Goal: Transaction & Acquisition: Purchase product/service

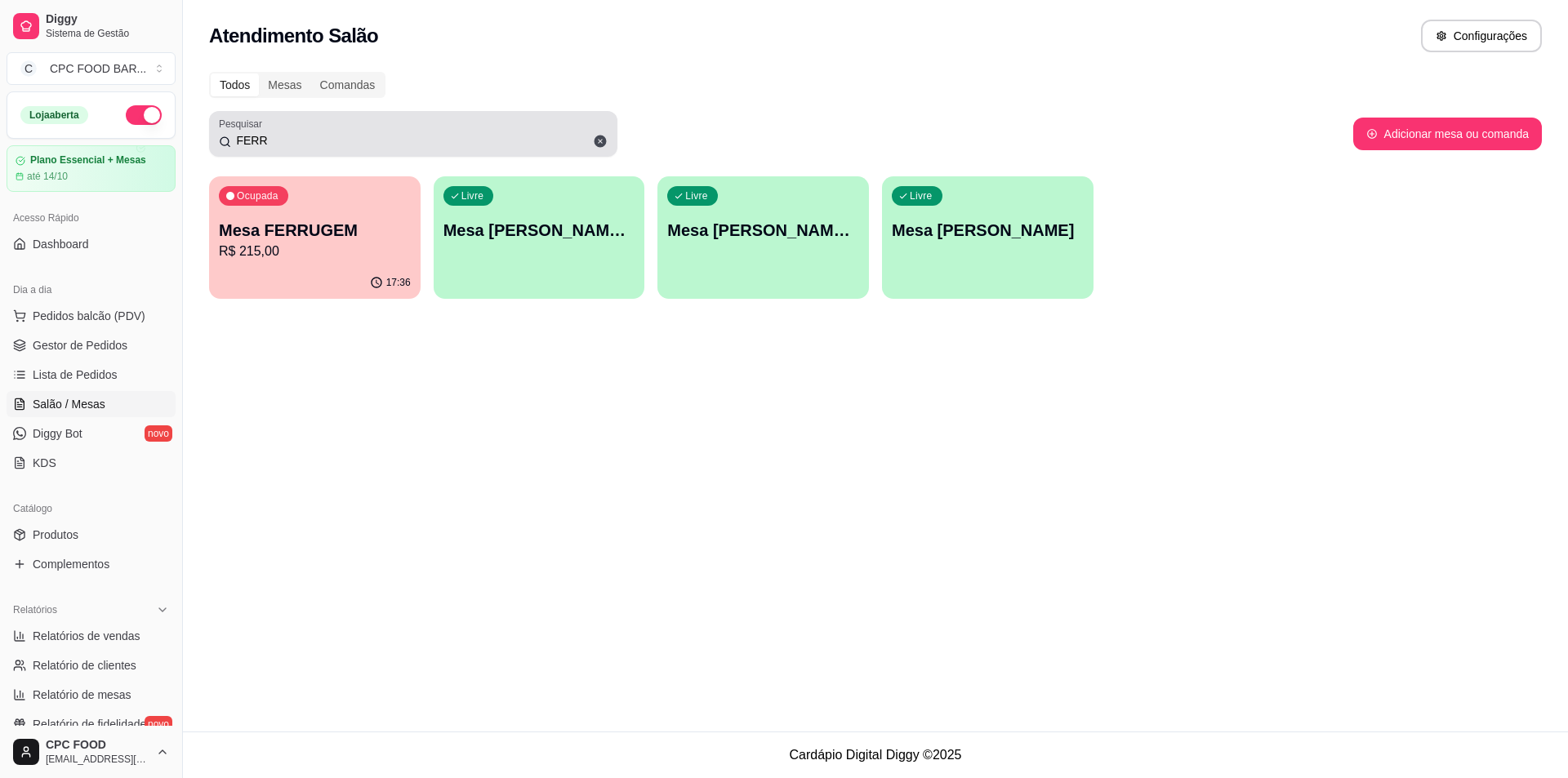
click at [348, 150] on div "FERR" at bounding box center [413, 133] width 389 height 32
click at [348, 149] on div "FERR" at bounding box center [413, 133] width 389 height 32
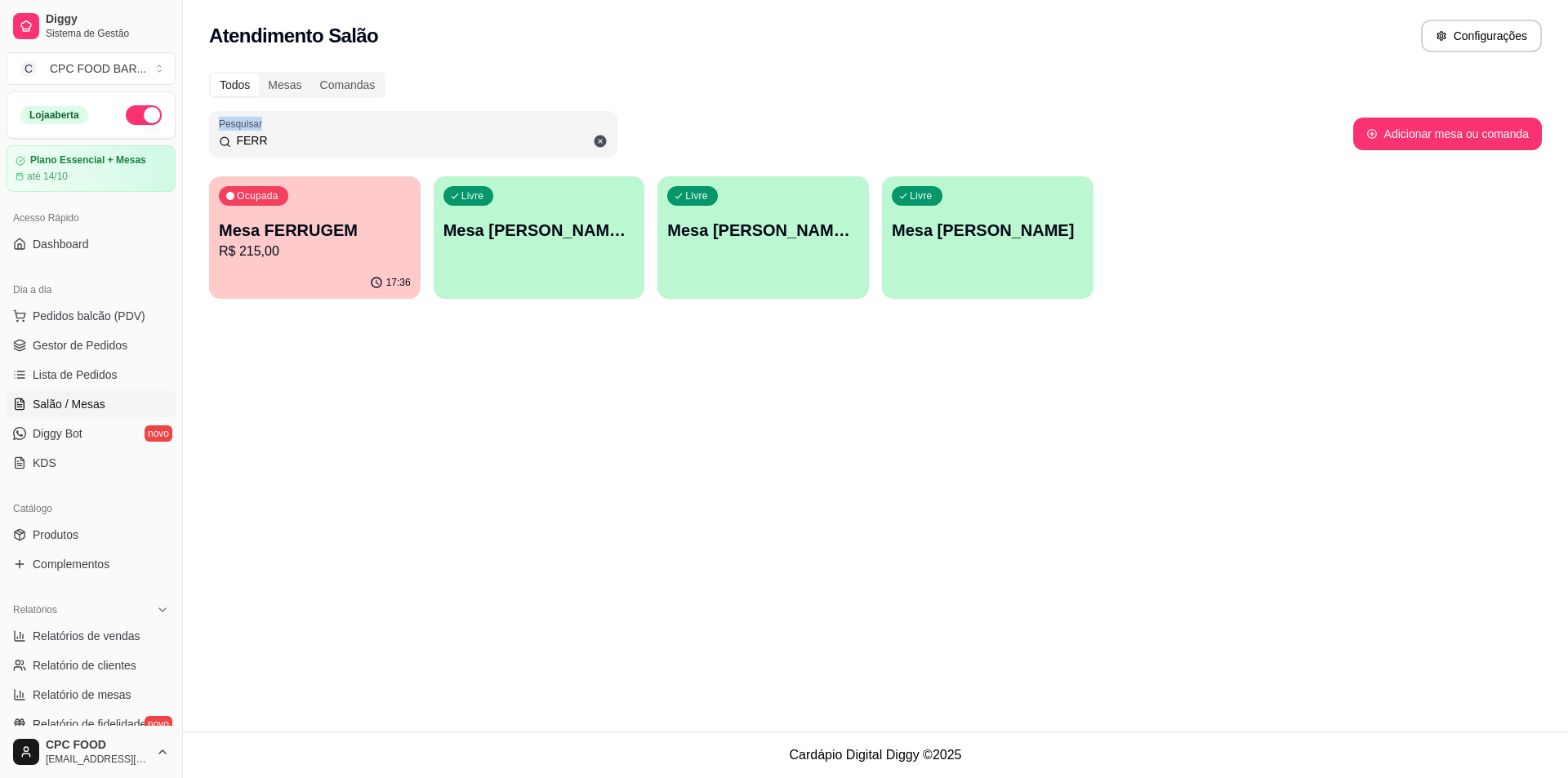
click at [348, 149] on div "FERR" at bounding box center [413, 133] width 389 height 32
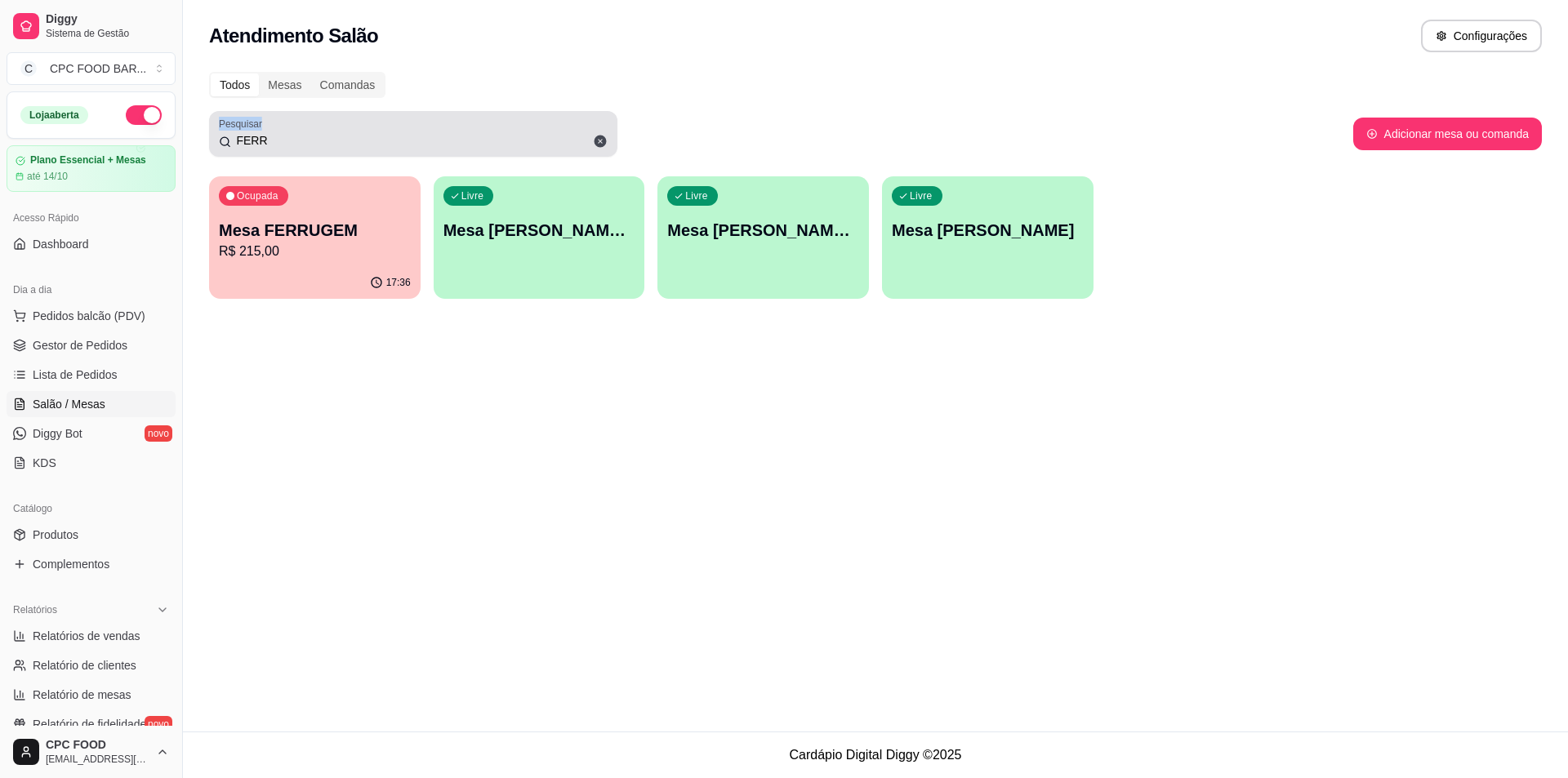
click at [348, 147] on div "FERR" at bounding box center [413, 133] width 389 height 32
click at [350, 147] on input "FERR" at bounding box center [419, 140] width 377 height 17
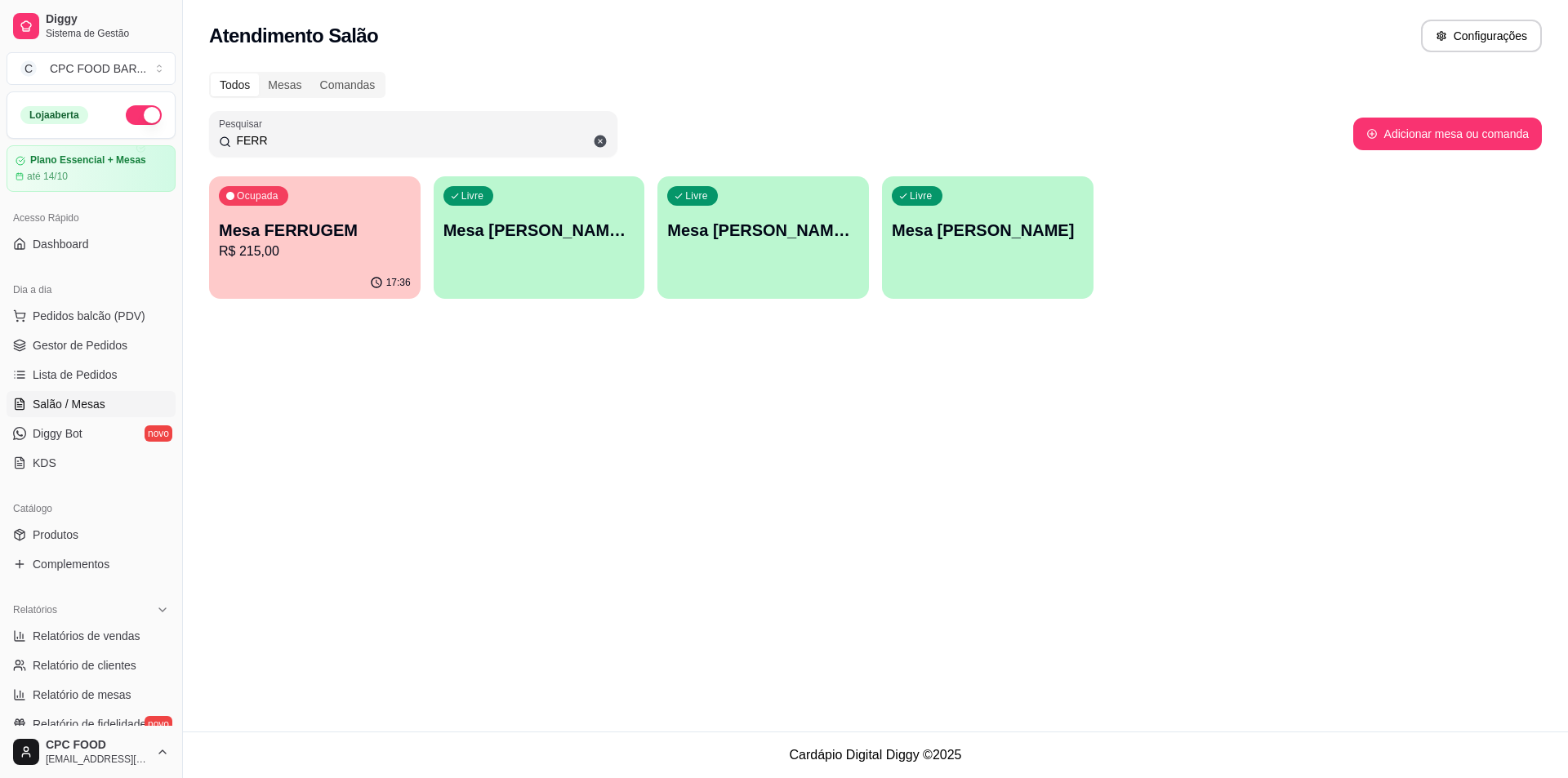
click at [350, 148] on input "FERR" at bounding box center [419, 140] width 377 height 17
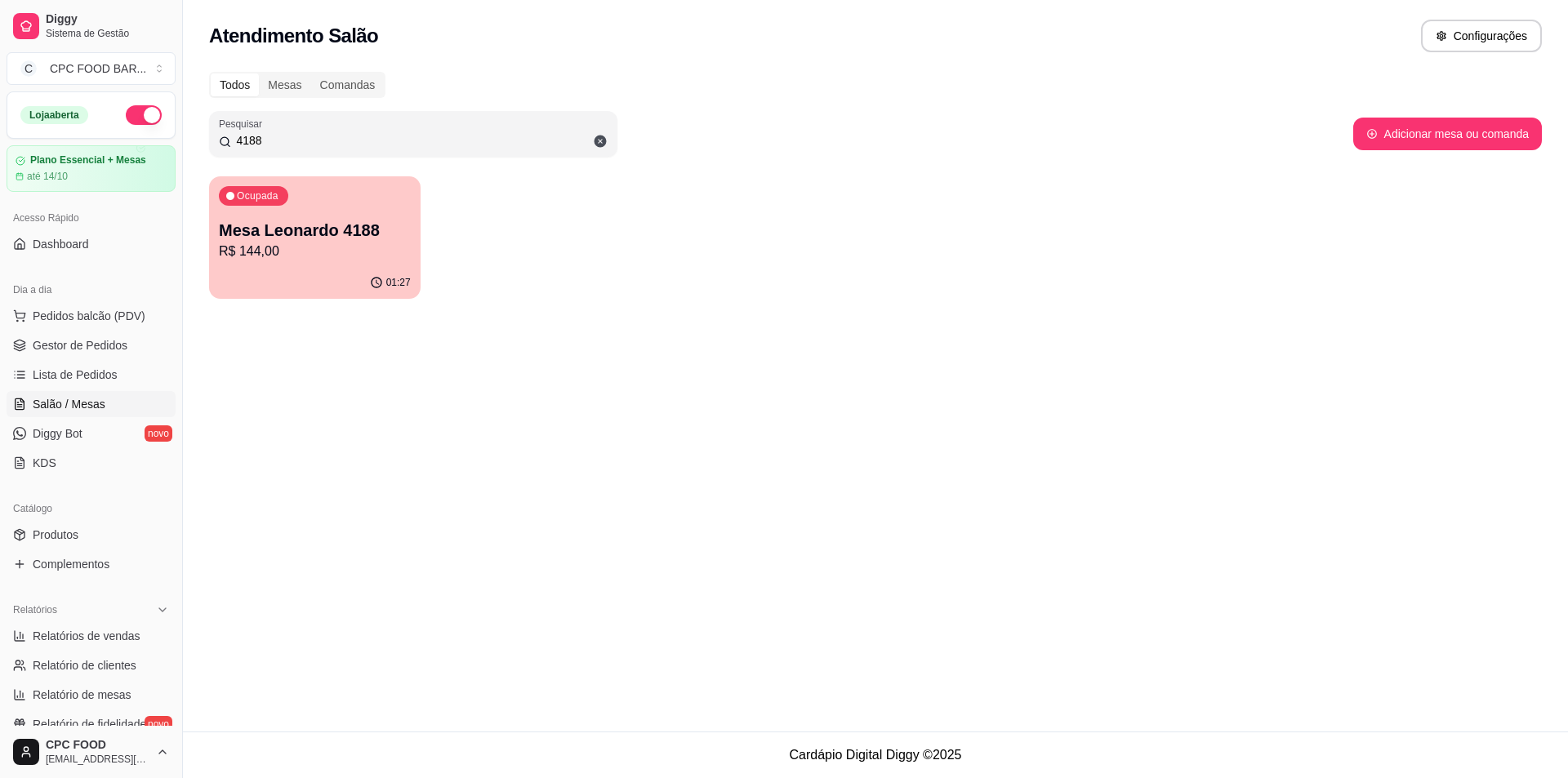
type input "4188"
click at [285, 254] on p "R$ 144,00" at bounding box center [315, 251] width 192 height 19
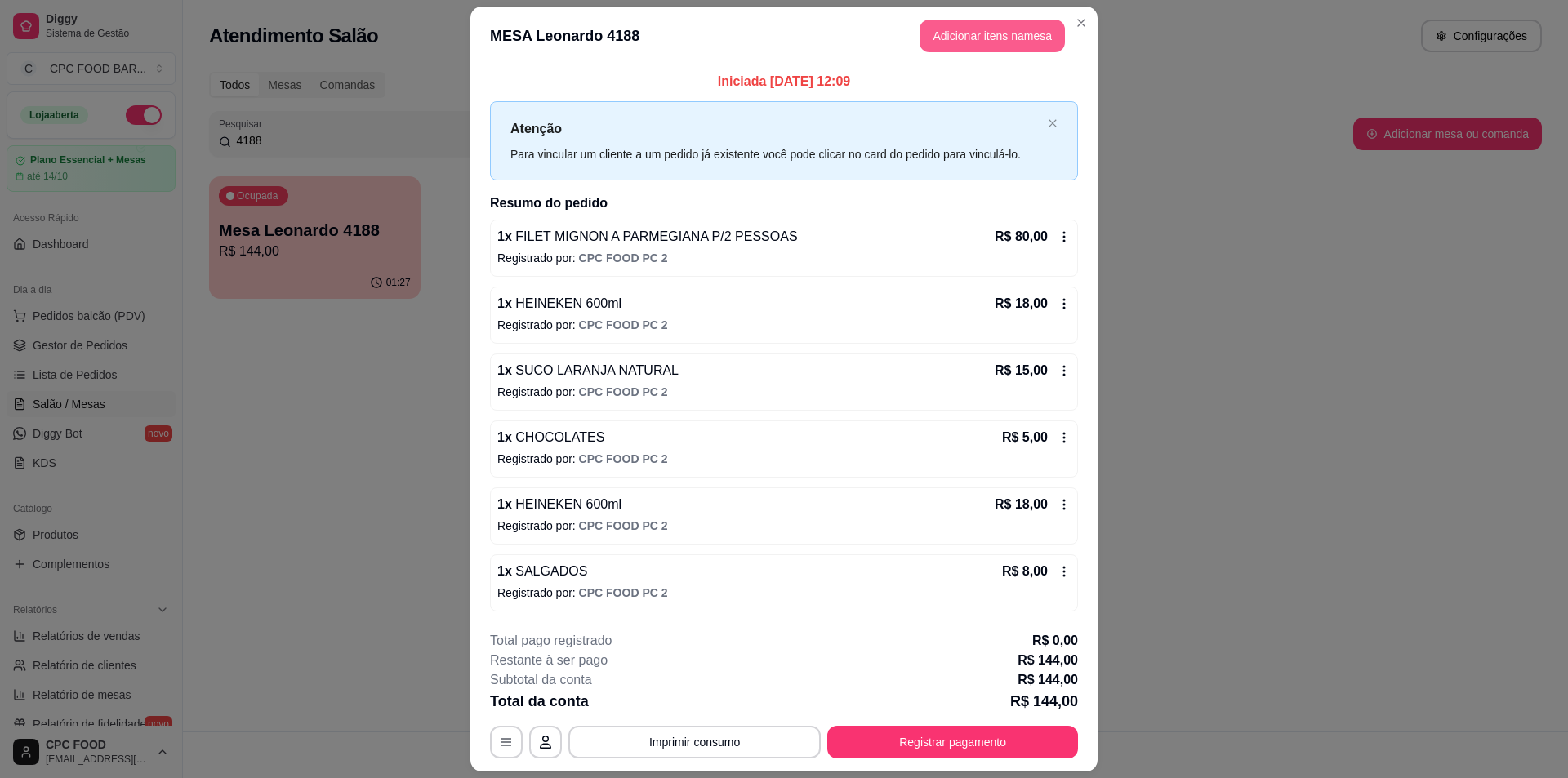
click at [1015, 25] on button "Adicionar itens na mesa" at bounding box center [992, 35] width 146 height 32
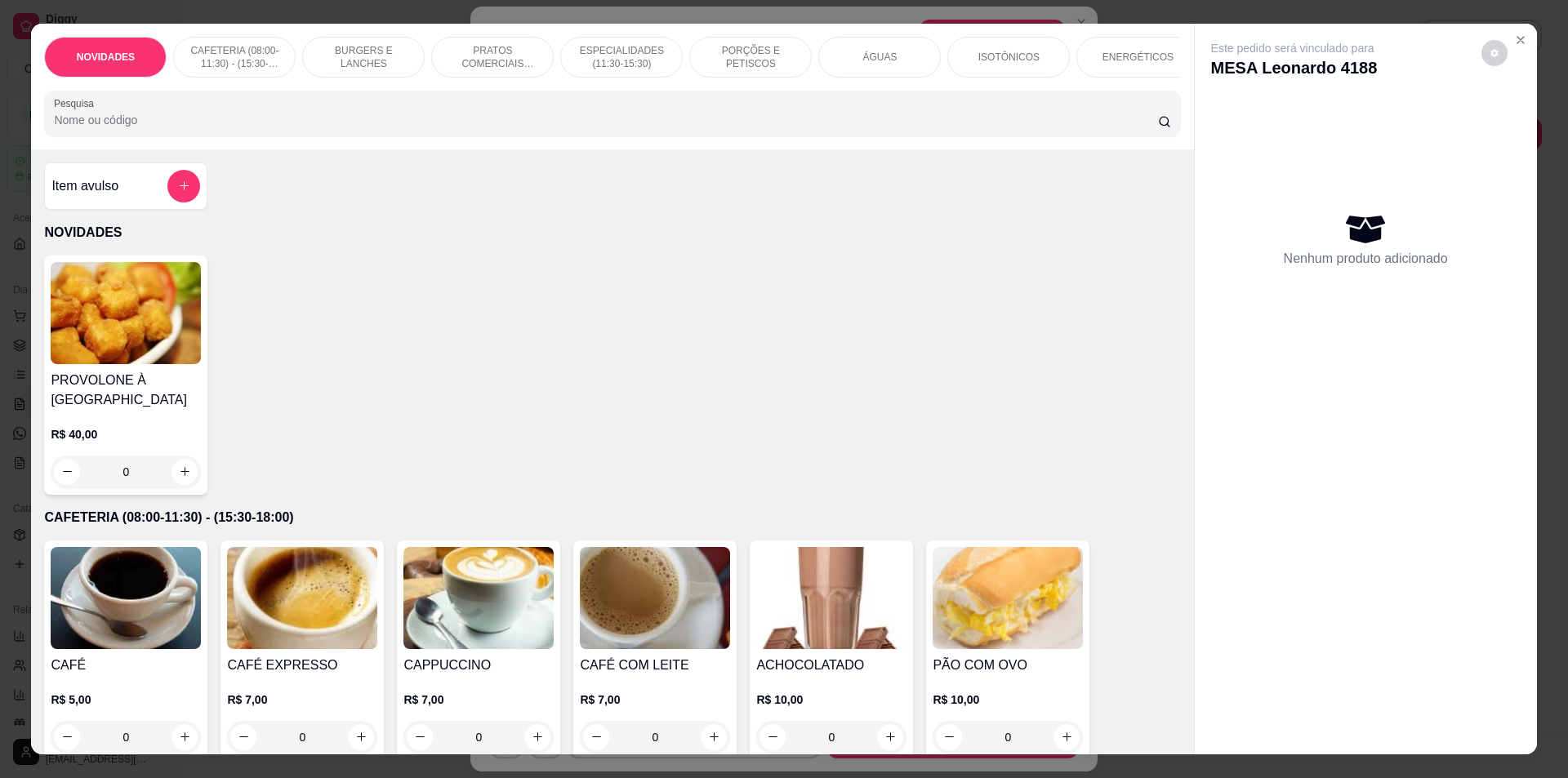
click at [415, 103] on div "Pesquisa" at bounding box center [612, 114] width 1136 height 46
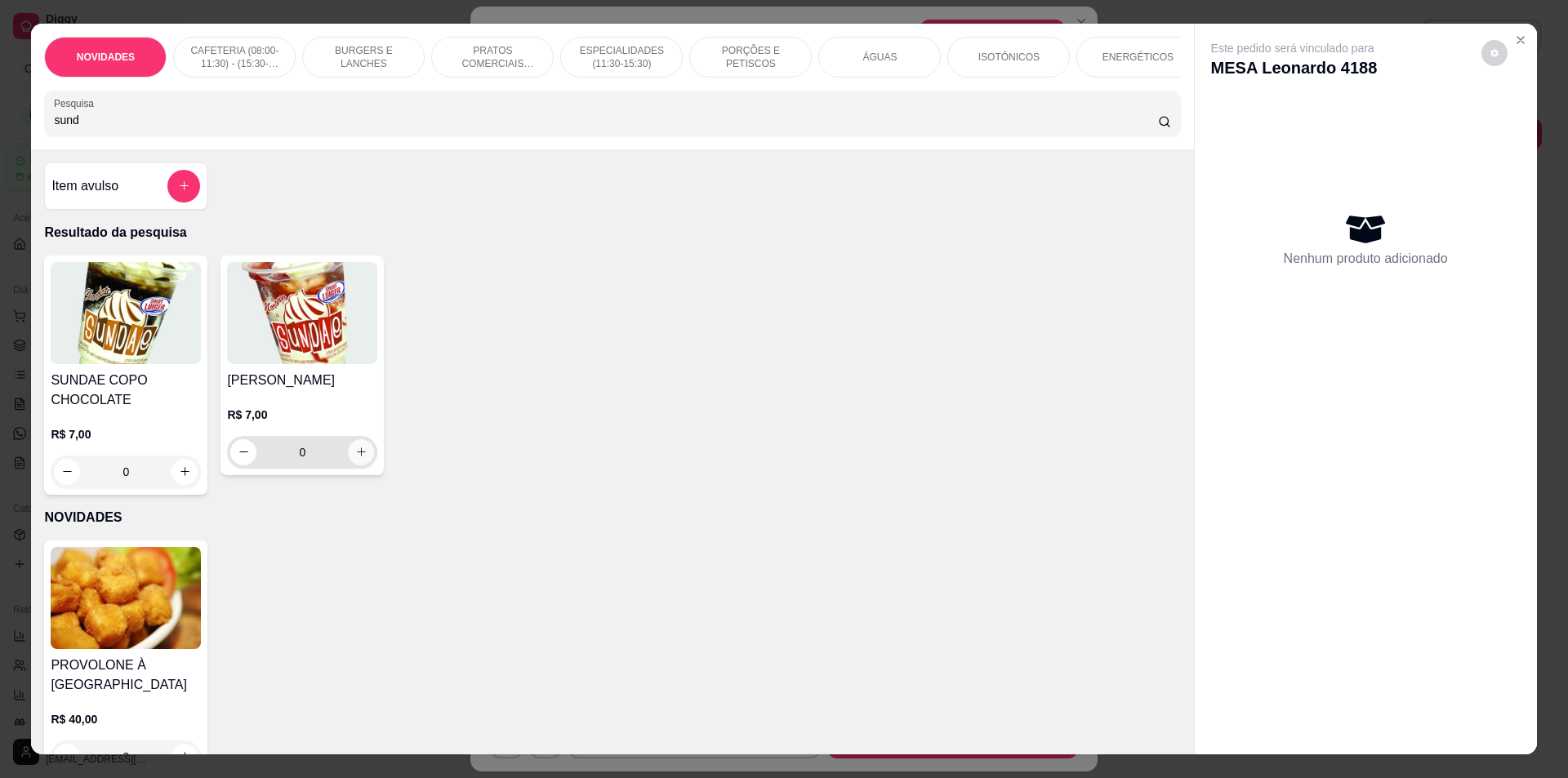
type input "sund"
click at [357, 465] on button "increase-product-quantity" at bounding box center [361, 452] width 26 height 26
type input "1"
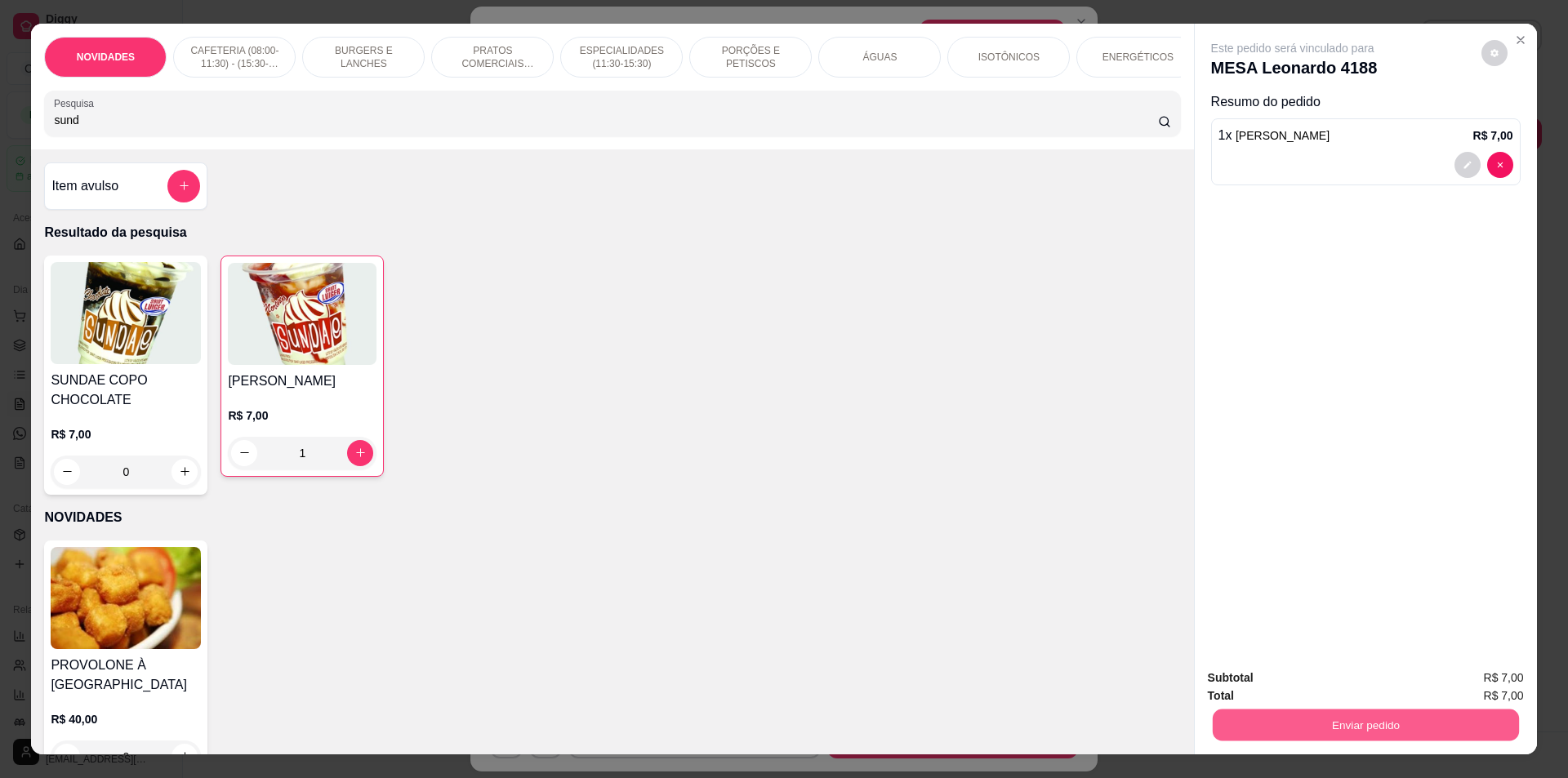
click at [1220, 736] on button "Enviar pedido" at bounding box center [1365, 725] width 306 height 32
click at [1241, 689] on button "Não registrar e enviar pedido" at bounding box center [1311, 686] width 170 height 31
